Goal: Contribute content: Add original content to the website for others to see

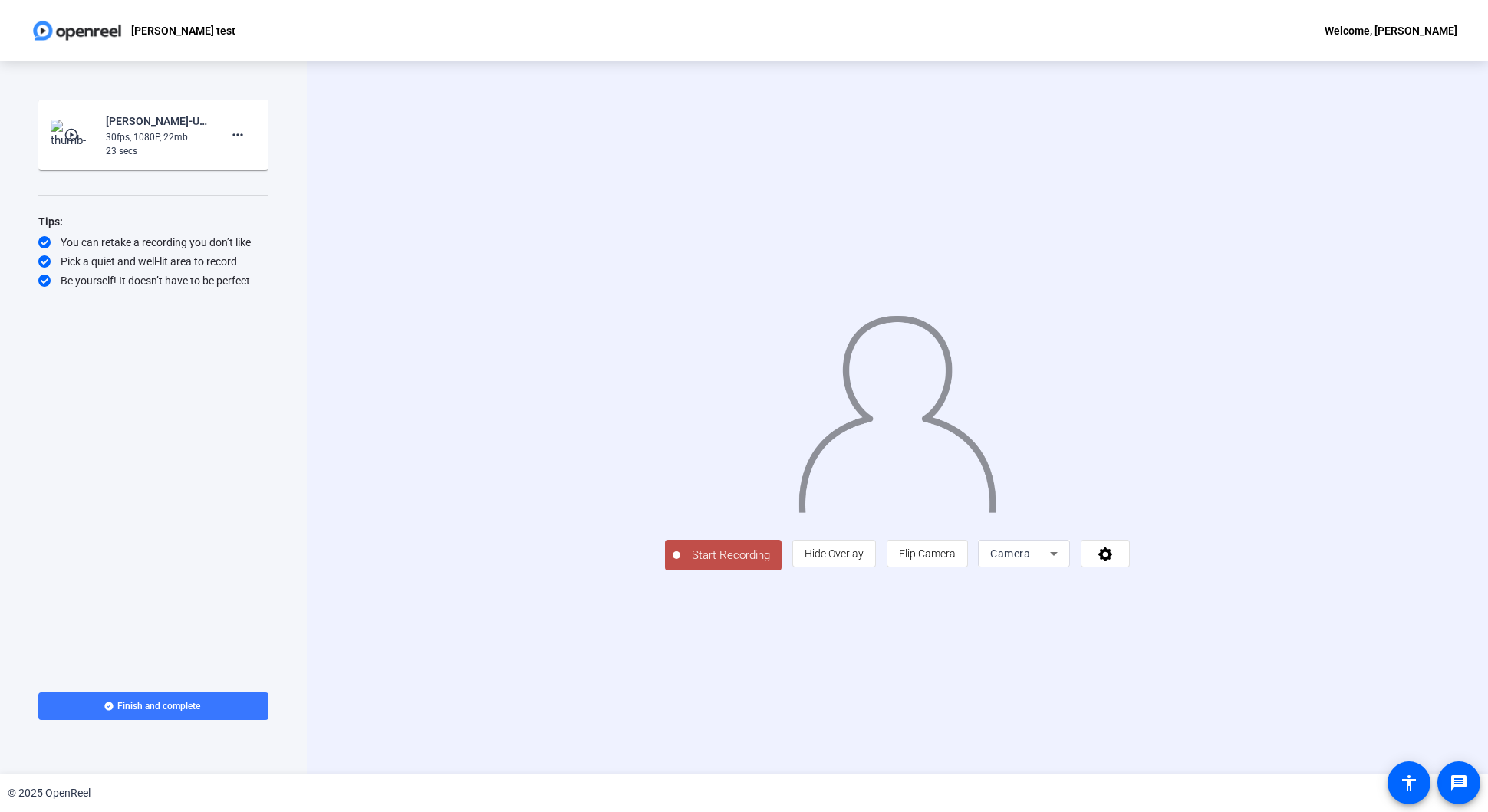
click at [71, 135] on mat-icon "play_circle_outline" at bounding box center [73, 135] width 19 height 16
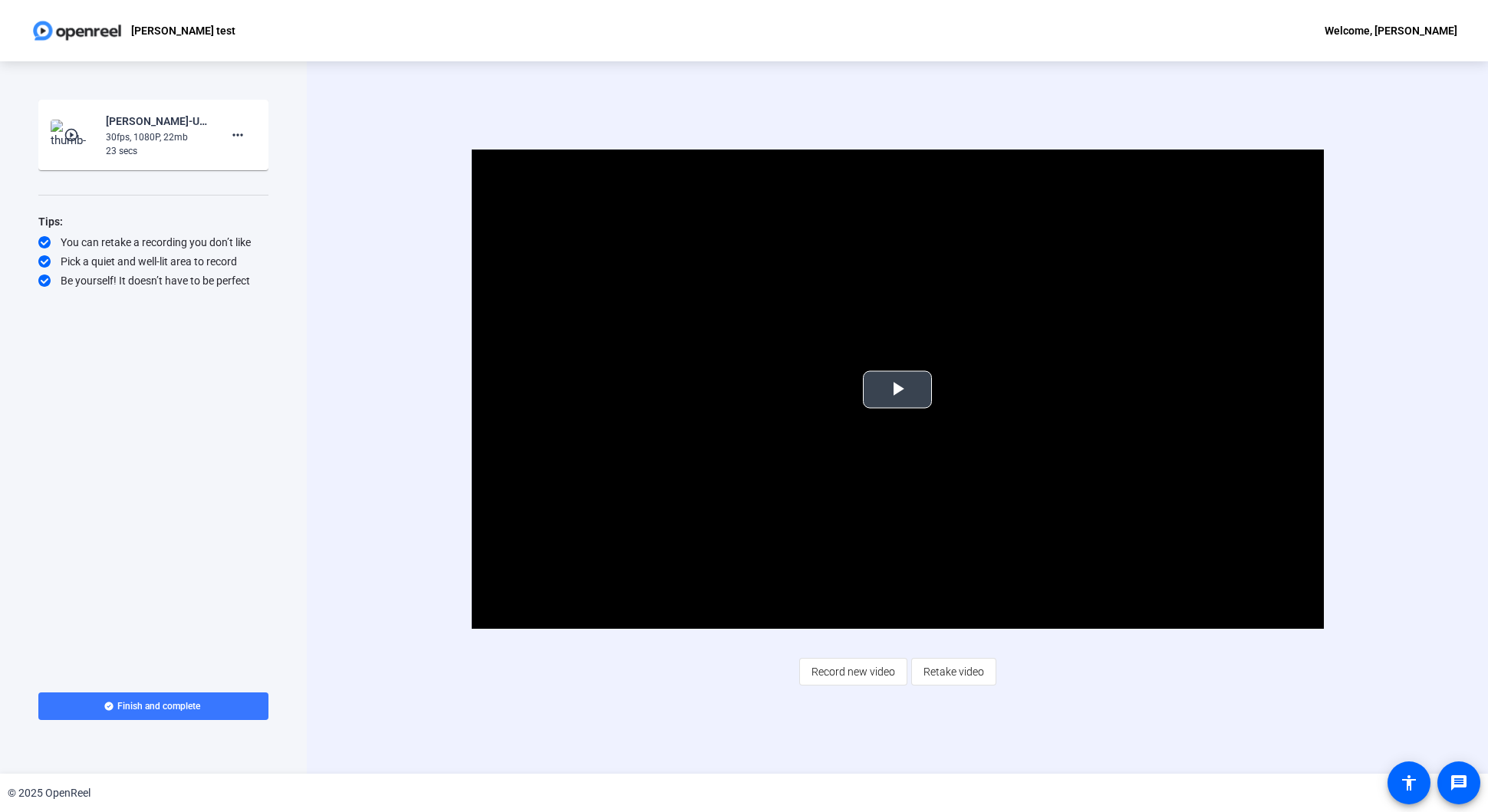
click at [897, 390] on span "Video Player" at bounding box center [897, 390] width 0 height 0
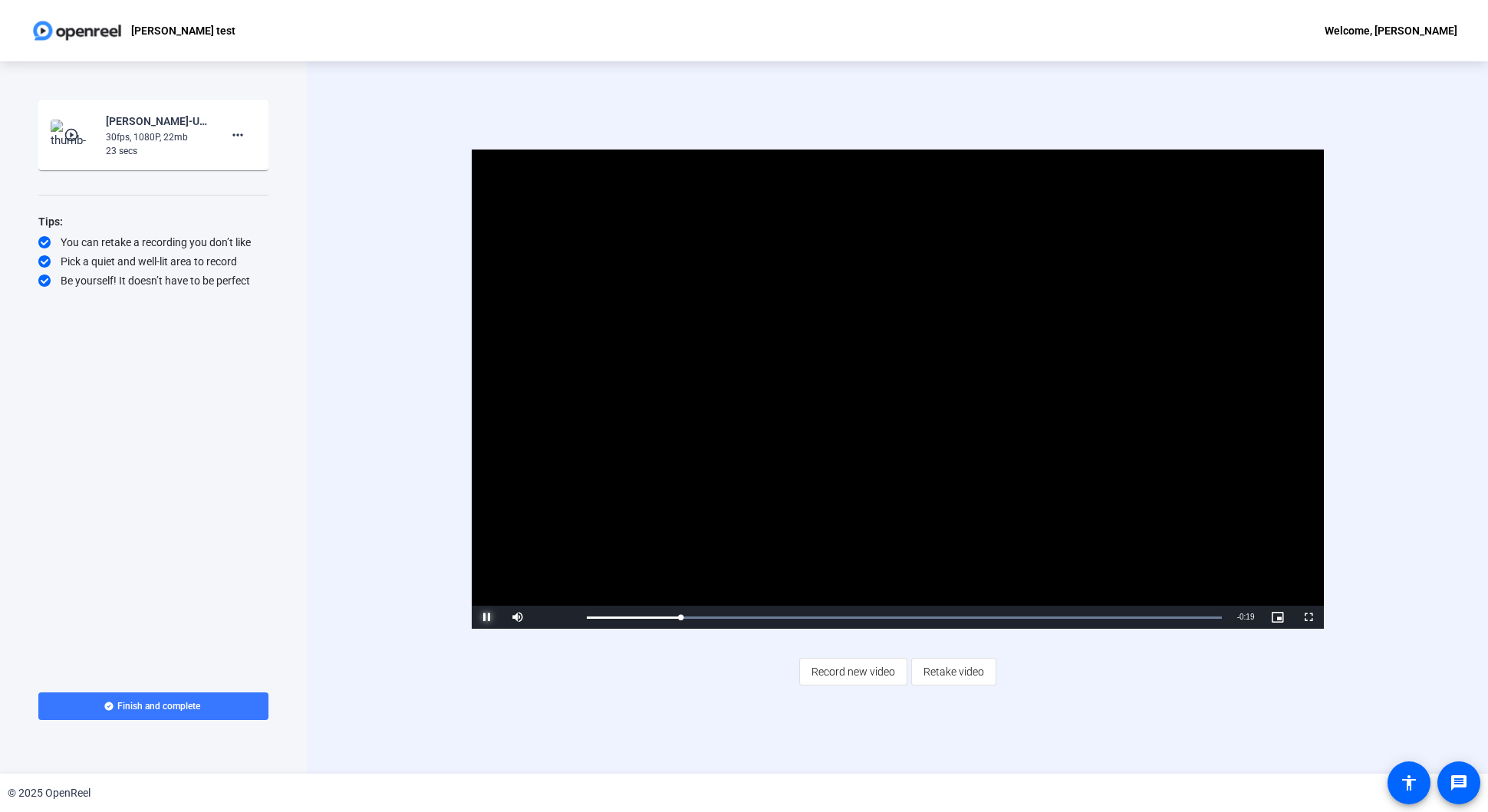
click at [487, 617] on span "Video Player" at bounding box center [486, 617] width 31 height 0
click at [854, 671] on span "Record new video" at bounding box center [853, 672] width 84 height 30
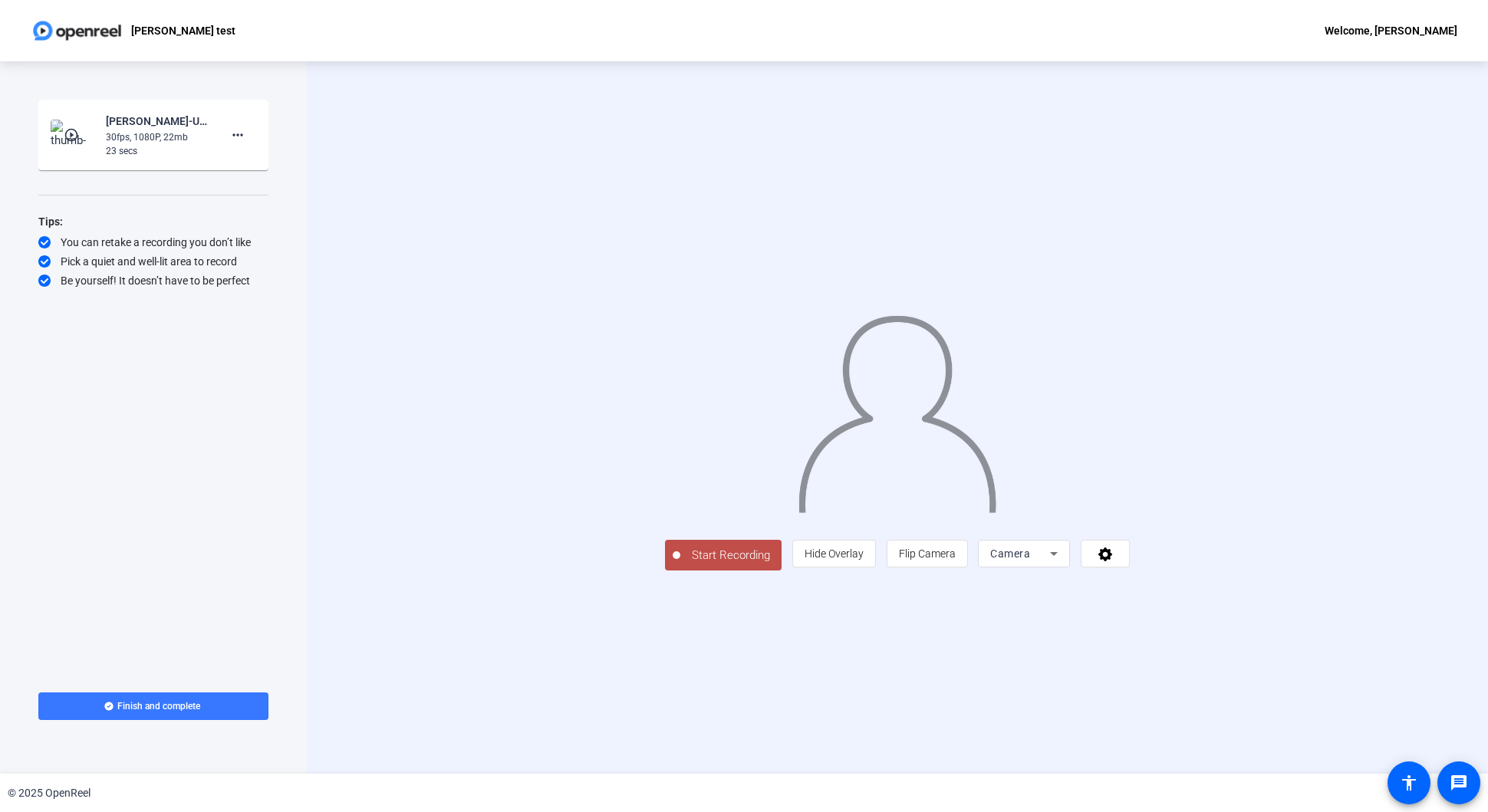
click at [680, 564] on span "Start Recording" at bounding box center [731, 555] width 101 height 18
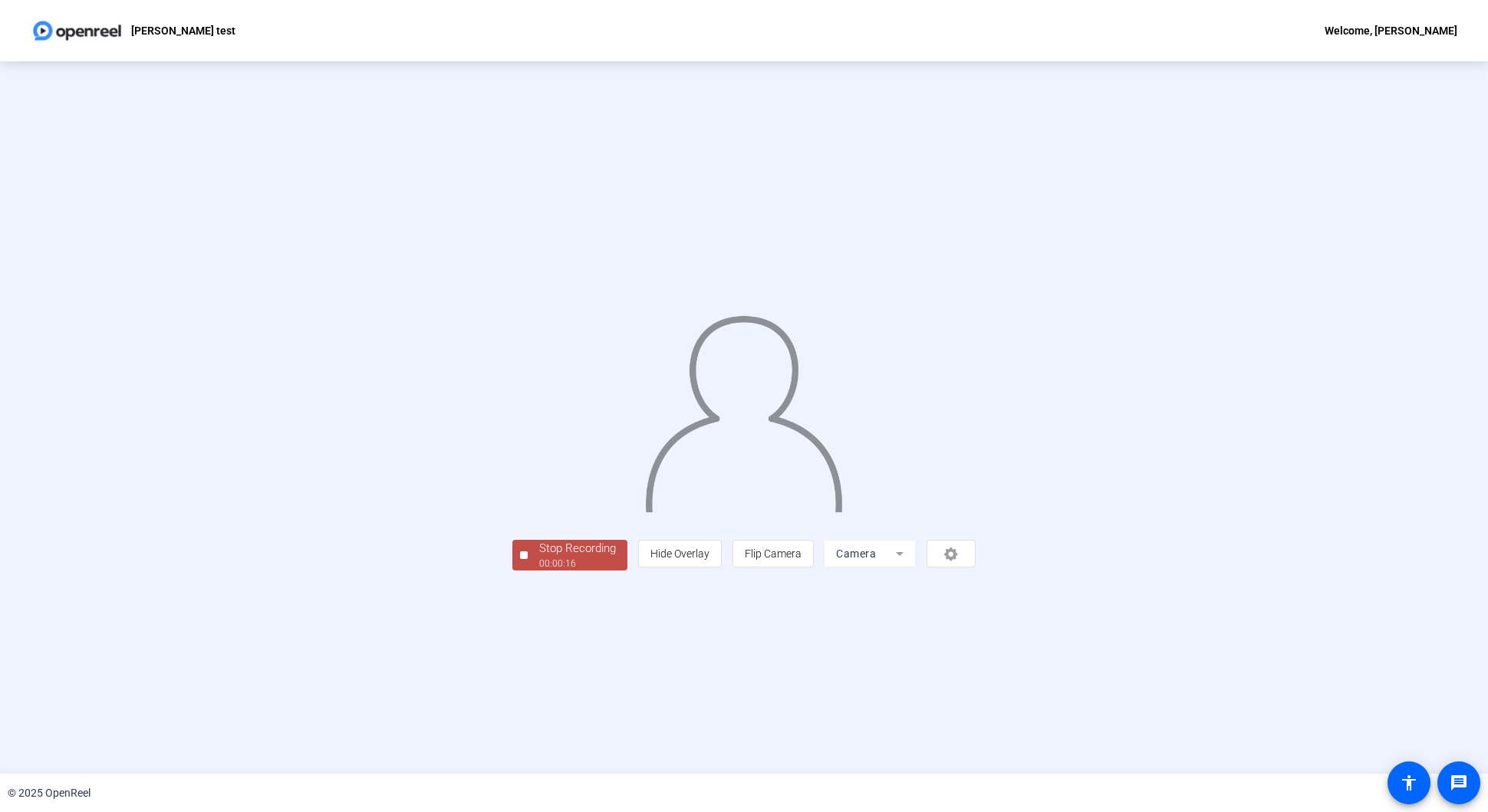
click at [540, 570] on div "00:00:16" at bounding box center [578, 563] width 77 height 14
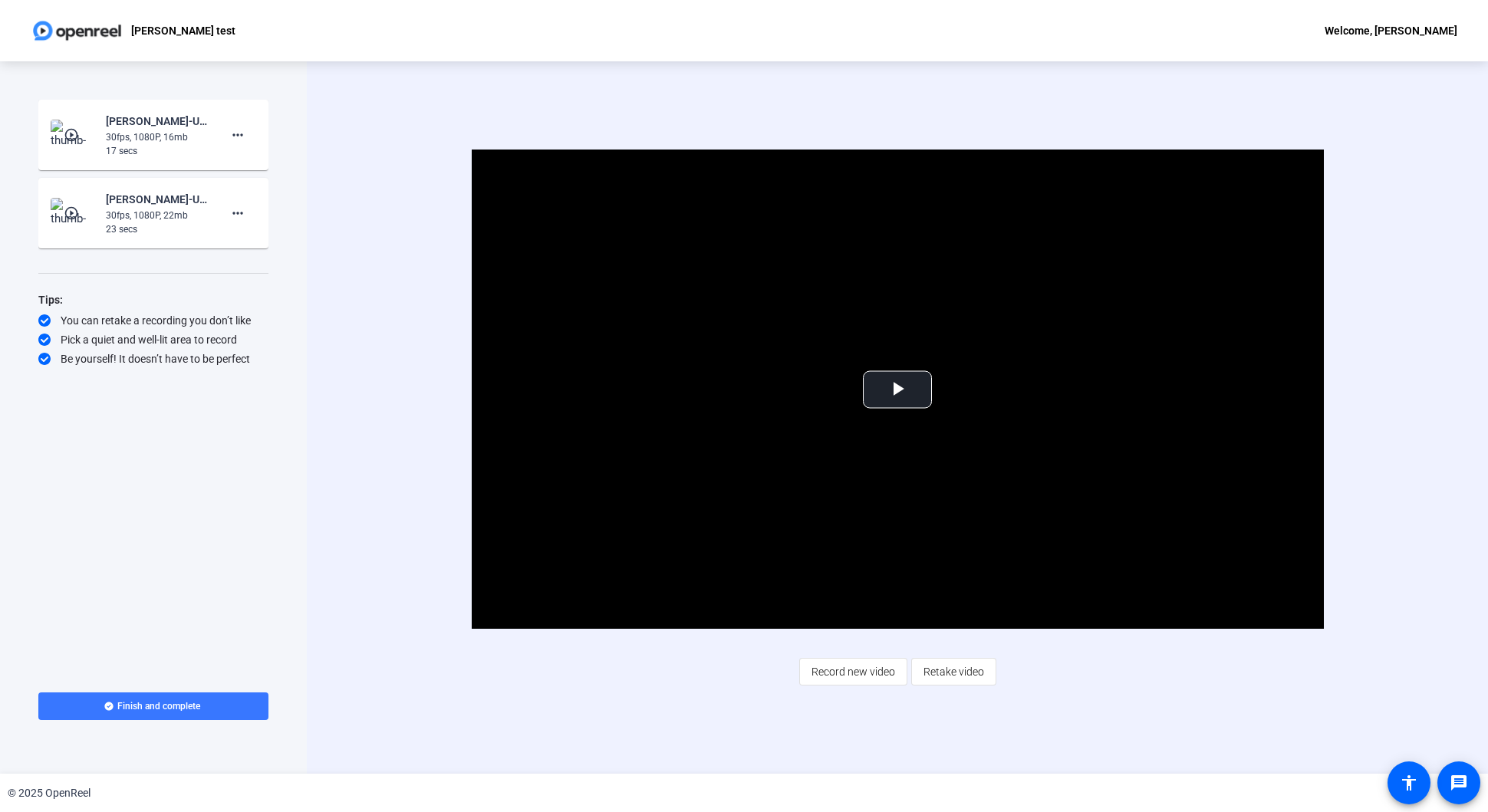
click at [163, 226] on div "23 secs" at bounding box center [157, 229] width 102 height 14
click at [169, 151] on div "[PERSON_NAME]-Upload test-[PERSON_NAME] test-1759350752223-webcam" at bounding box center [158, 158] width 154 height 43
click at [134, 126] on div "[PERSON_NAME]-Upload test-[PERSON_NAME] test-1759350752223-webcam" at bounding box center [157, 121] width 102 height 19
click at [75, 134] on mat-icon "play_circle_outline" at bounding box center [73, 135] width 19 height 16
click at [897, 390] on span "Video Player" at bounding box center [897, 390] width 0 height 0
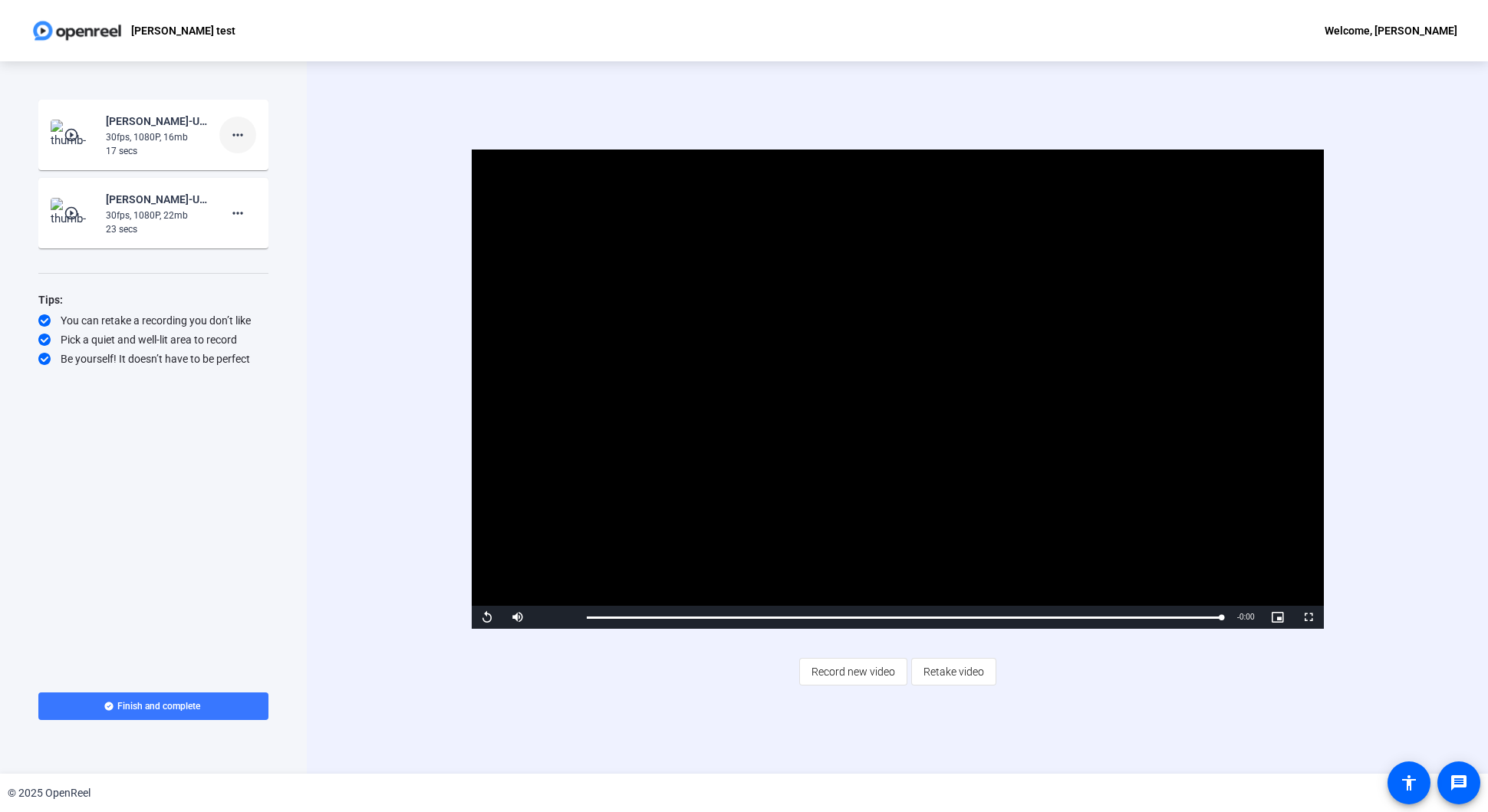
click at [238, 134] on mat-icon "more_horiz" at bounding box center [237, 135] width 19 height 19
click at [256, 168] on span "Delete clip" at bounding box center [262, 166] width 61 height 19
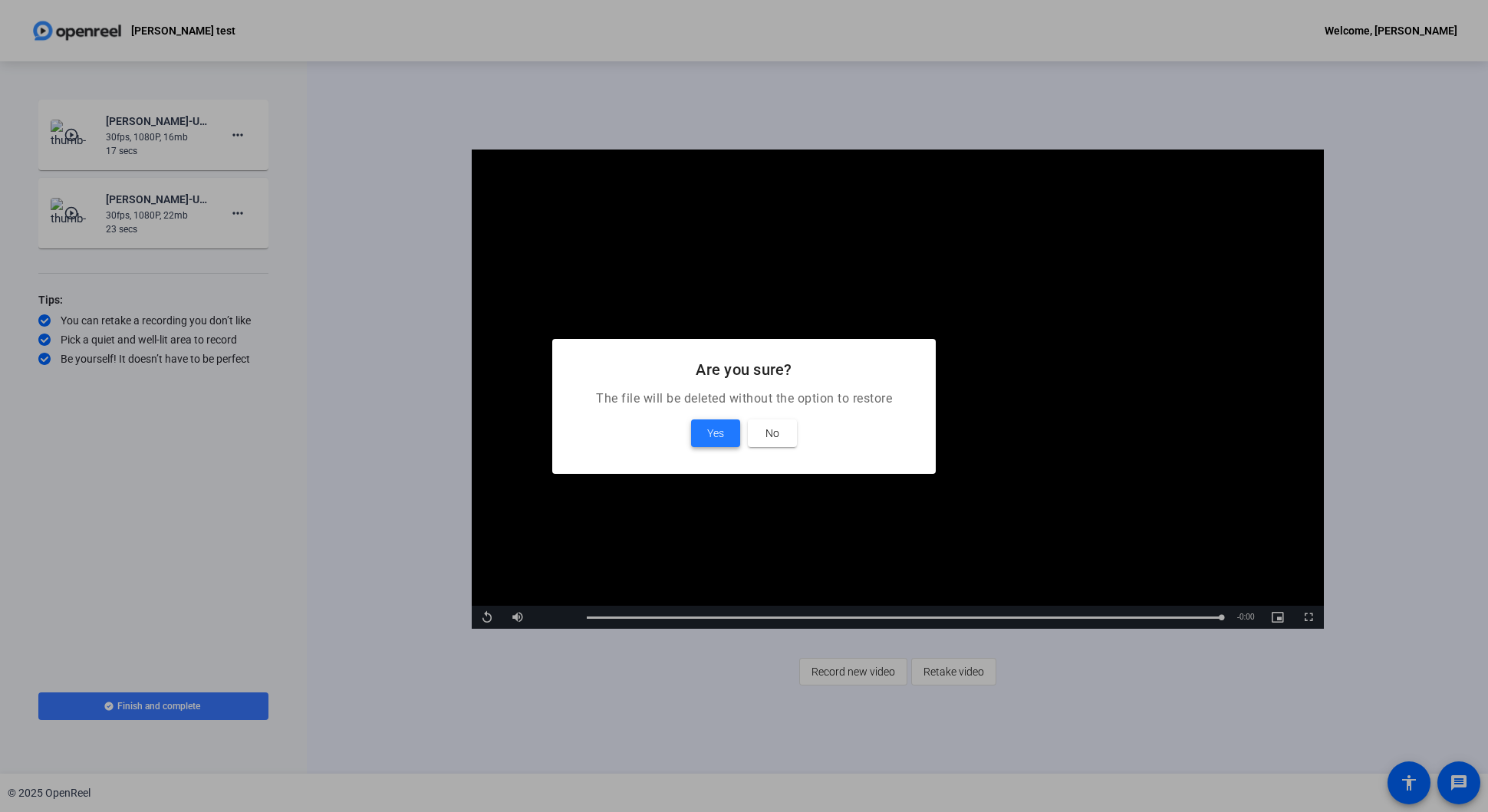
click at [705, 414] on span at bounding box center [716, 432] width 49 height 36
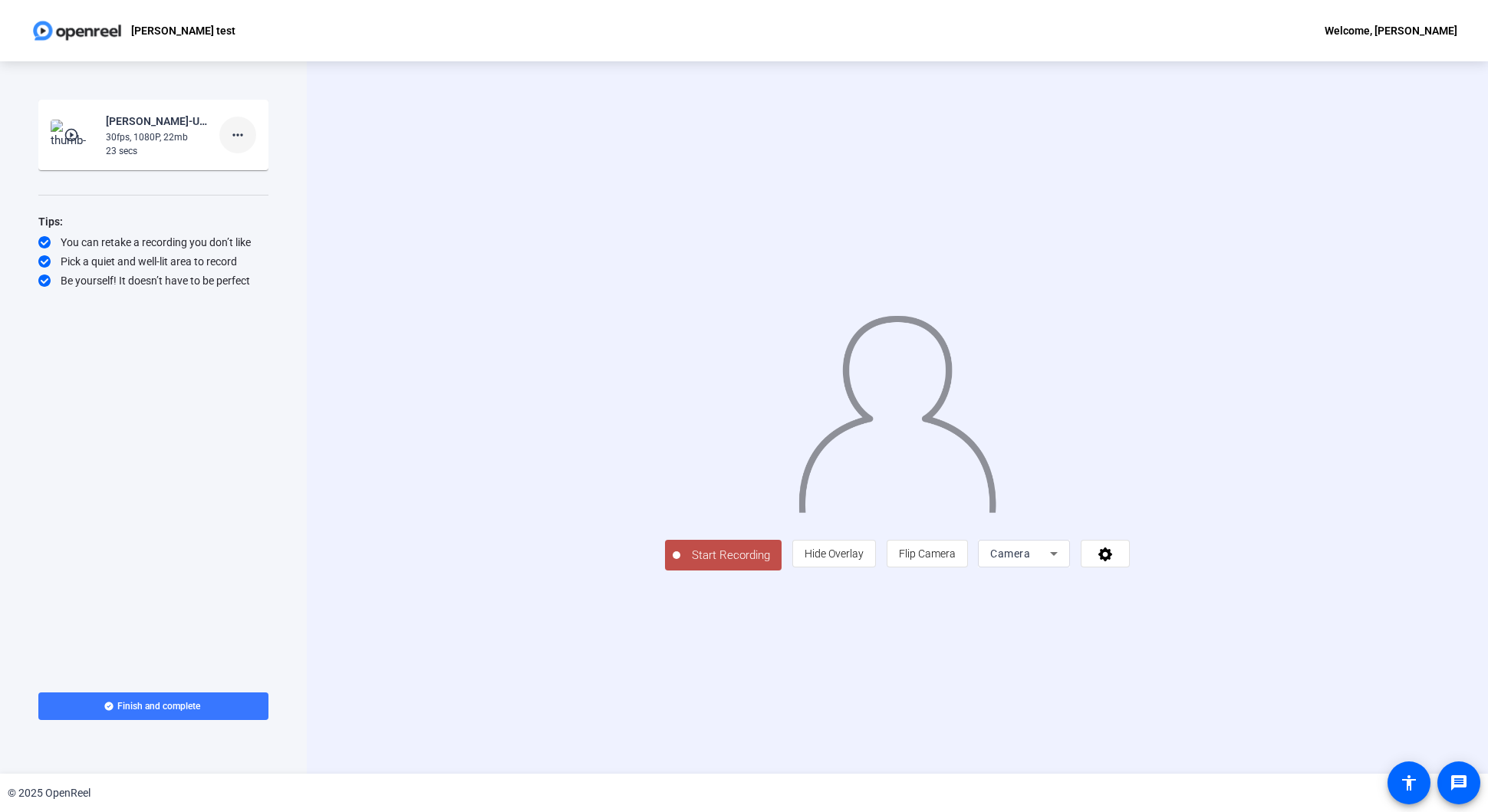
click at [238, 131] on mat-icon "more_horiz" at bounding box center [237, 135] width 19 height 19
click at [267, 168] on span "Delete clip" at bounding box center [262, 166] width 61 height 19
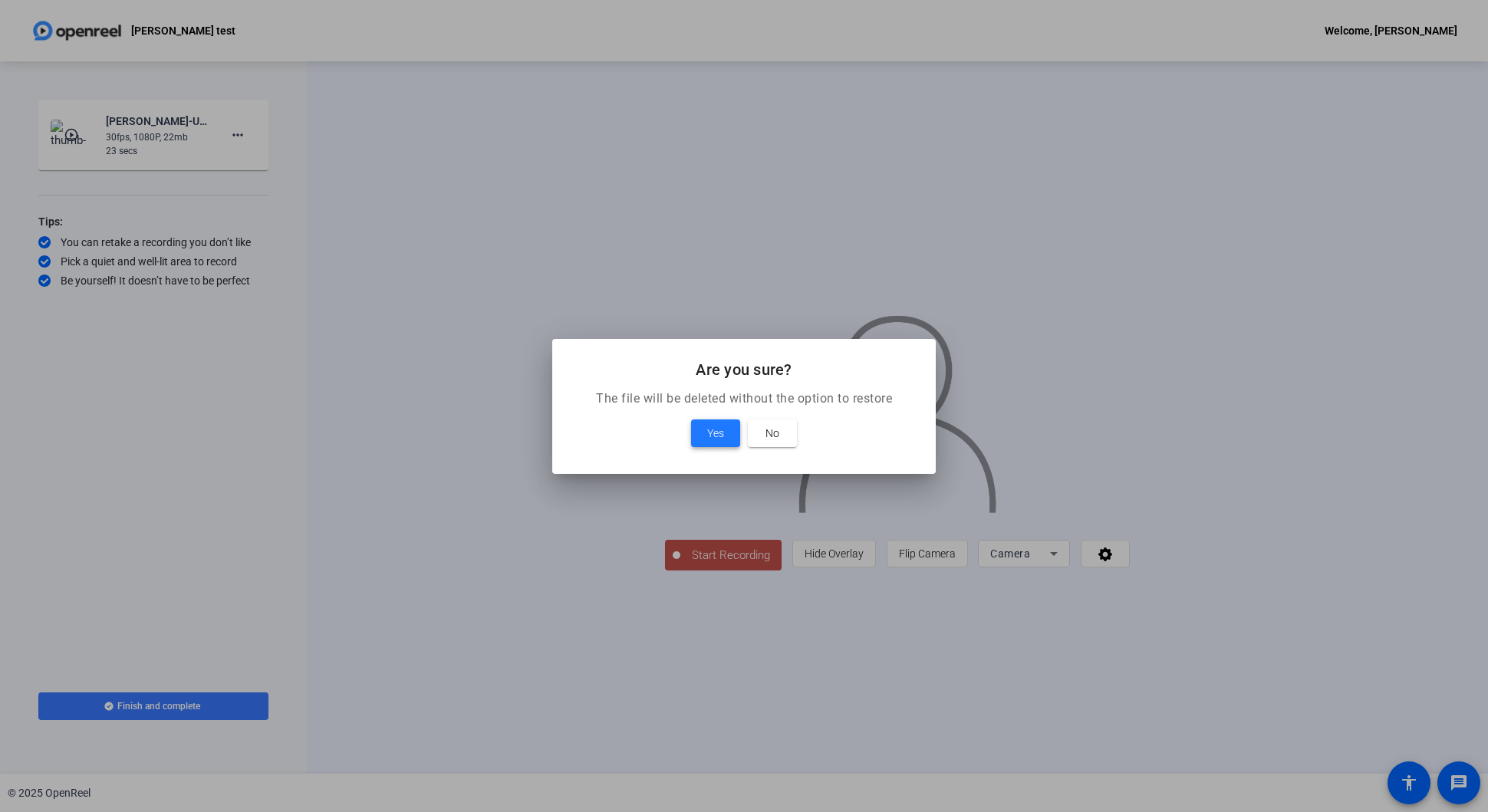
click at [726, 432] on span at bounding box center [716, 432] width 49 height 36
